Goal: Check status

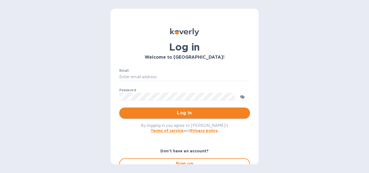
type input "hangtimewine@aol.com"
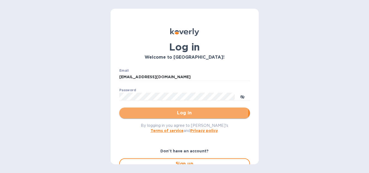
click at [171, 111] on span "Log in" at bounding box center [185, 113] width 122 height 7
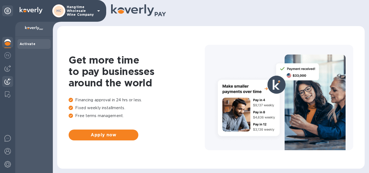
click at [8, 78] on div at bounding box center [7, 82] width 11 height 12
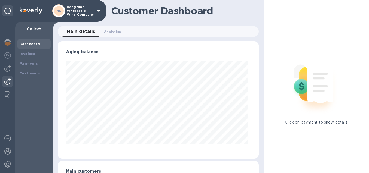
scroll to position [118, 199]
click at [27, 63] on b "Payments" at bounding box center [29, 63] width 18 height 4
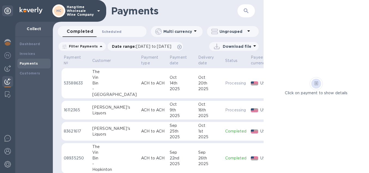
click at [108, 32] on span "Scheduled 0" at bounding box center [112, 32] width 20 height 6
